Goal: Book appointment/travel/reservation

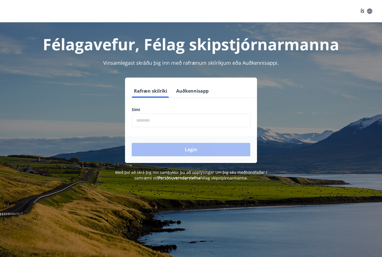
click at [141, 120] on input "phone" at bounding box center [191, 121] width 118 height 14
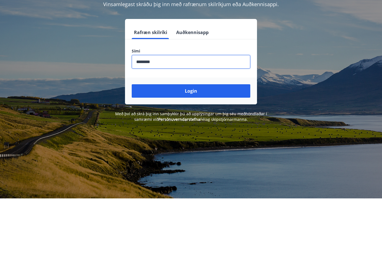
type input "********"
click at [195, 143] on button "Login" at bounding box center [191, 149] width 118 height 13
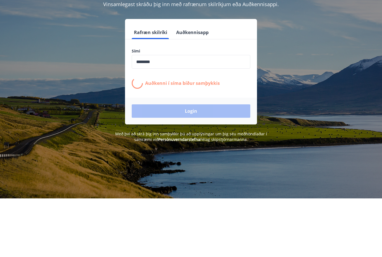
scroll to position [59, 0]
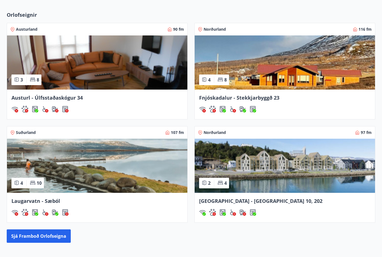
scroll to position [478, 0]
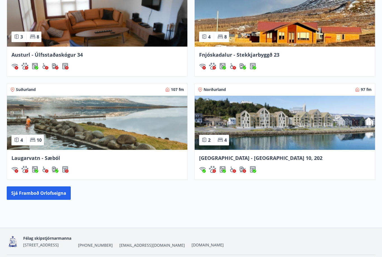
click at [54, 193] on button "Sjá framboð orlofseigna" at bounding box center [39, 193] width 64 height 13
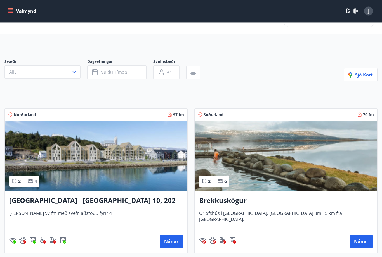
scroll to position [15, 0]
click at [98, 170] on img at bounding box center [96, 156] width 182 height 70
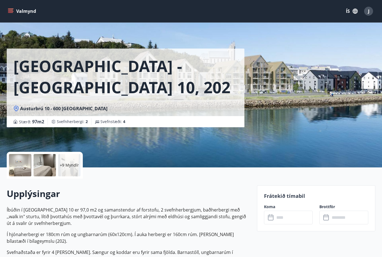
click at [23, 164] on div at bounding box center [20, 165] width 22 height 22
